Goal: Find specific page/section: Find specific page/section

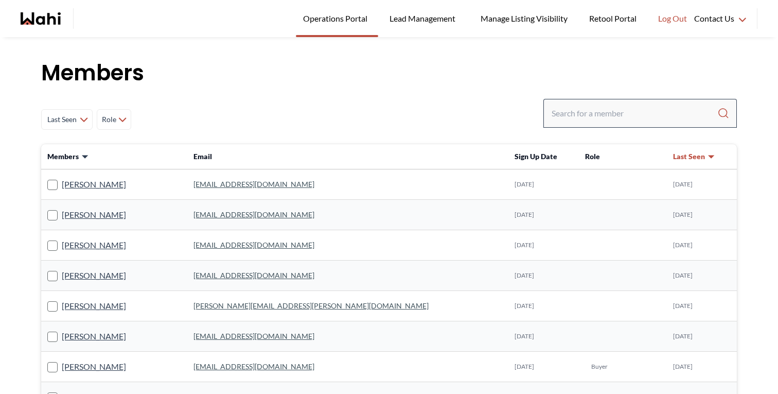
click at [558, 126] on div at bounding box center [641, 113] width 194 height 29
click at [562, 122] on input "Search input" at bounding box center [635, 113] width 166 height 19
type input "[PERSON_NAME]"
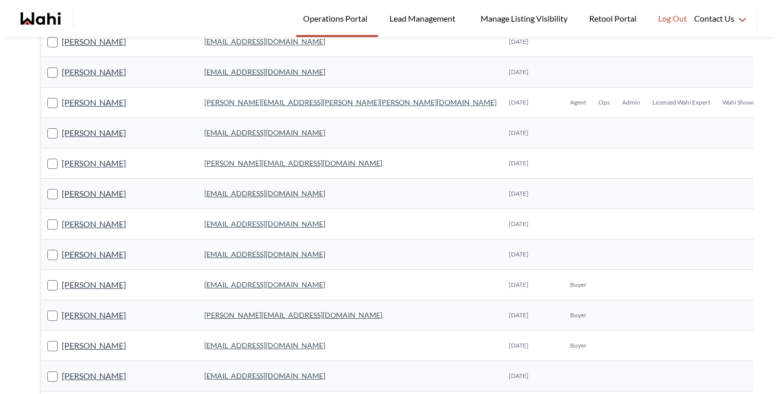
scroll to position [394, 0]
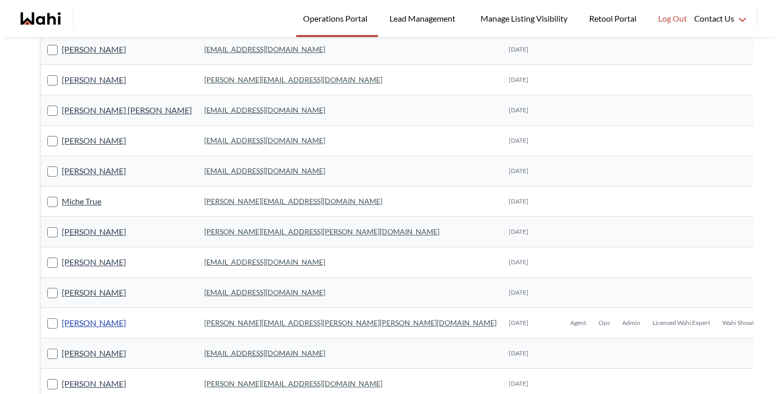
click at [110, 325] on link "[PERSON_NAME]" at bounding box center [94, 322] width 64 height 13
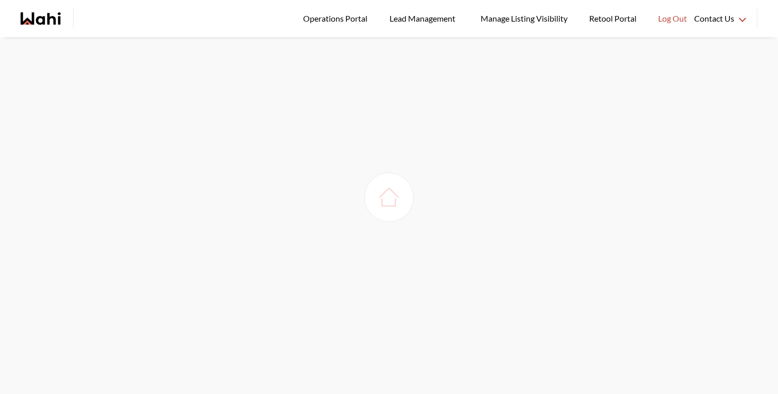
scroll to position [37, 0]
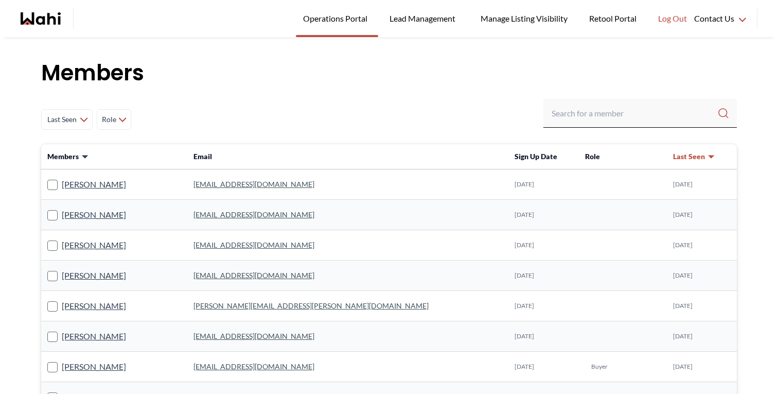
click at [430, 81] on h1 "Members" at bounding box center [389, 73] width 696 height 31
